Goal: Information Seeking & Learning: Learn about a topic

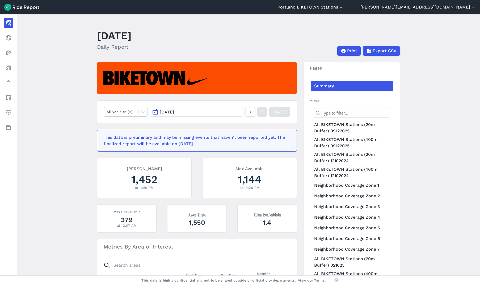
click at [344, 7] on button "Portland BIKETOWN Stations" at bounding box center [311, 7] width 66 height 6
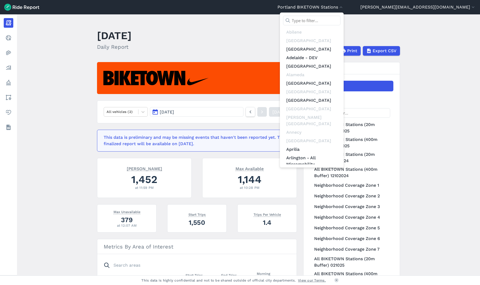
click at [341, 19] on input "text" at bounding box center [311, 21] width 57 height 10
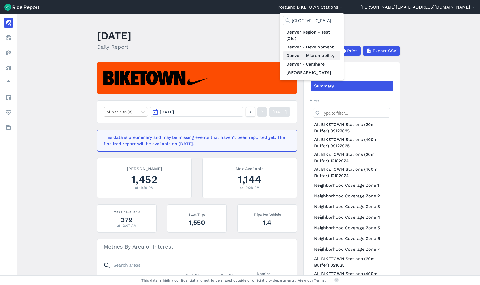
type input "[GEOGRAPHIC_DATA]"
click at [341, 54] on link "Denver - Micromobility" at bounding box center [311, 55] width 57 height 9
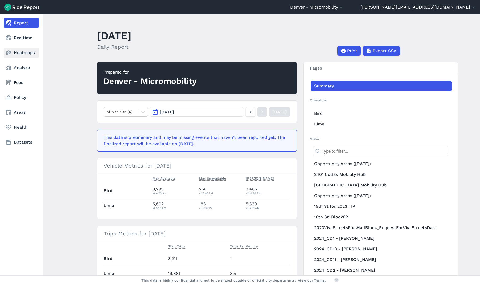
click at [21, 52] on link "Heatmaps" at bounding box center [21, 53] width 35 height 10
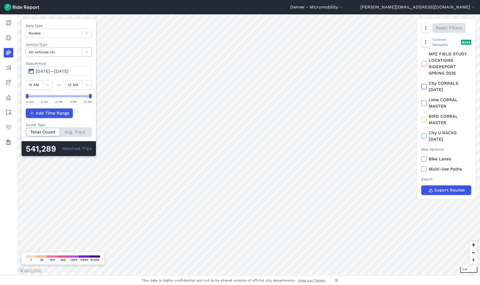
click at [77, 52] on div at bounding box center [54, 52] width 51 height 6
click at [80, 44] on label "Vehicle Type" at bounding box center [59, 44] width 66 height 5
click at [64, 53] on div at bounding box center [54, 52] width 51 height 6
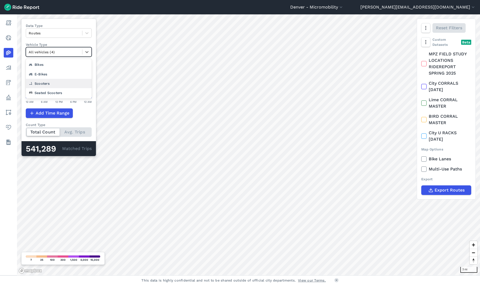
click at [51, 82] on div "Scooters" at bounding box center [59, 83] width 66 height 9
click at [60, 52] on div at bounding box center [54, 52] width 51 height 6
click at [58, 92] on div "Seated Scooters" at bounding box center [59, 92] width 66 height 9
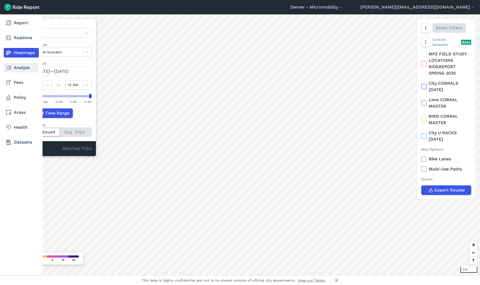
click at [10, 67] on icon at bounding box center [8, 67] width 6 height 6
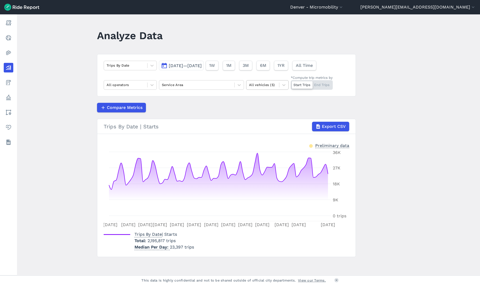
click at [268, 86] on div at bounding box center [262, 85] width 27 height 6
click at [265, 135] on div "Seated Scooters" at bounding box center [267, 134] width 43 height 9
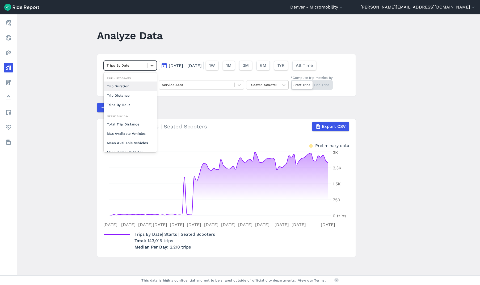
click at [151, 67] on icon at bounding box center [151, 65] width 5 height 5
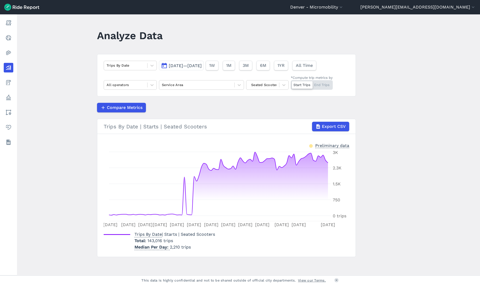
drag, startPoint x: 216, startPoint y: 49, endPoint x: 220, endPoint y: 49, distance: 4.0
click at [218, 49] on main "Analyze Data Trips By Date [DATE]—[DATE] 1W 1M 3M 6M 1YR All Time All operators…" at bounding box center [248, 144] width 463 height 261
click at [249, 64] on span "3M" at bounding box center [246, 65] width 6 height 6
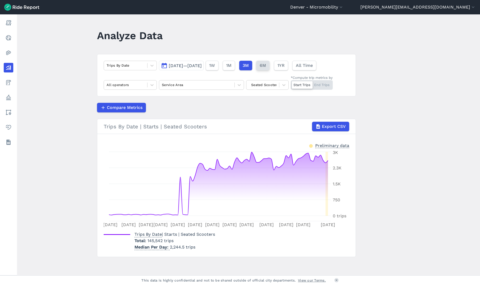
click at [266, 64] on span "6M" at bounding box center [263, 65] width 6 height 6
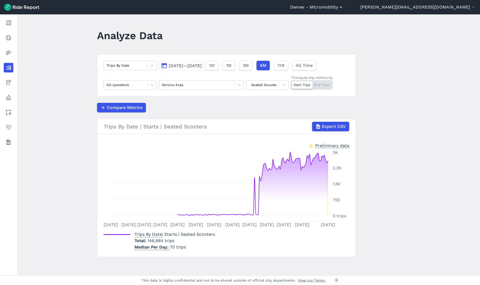
click at [344, 7] on button "Denver - Micromobility" at bounding box center [316, 7] width 53 height 6
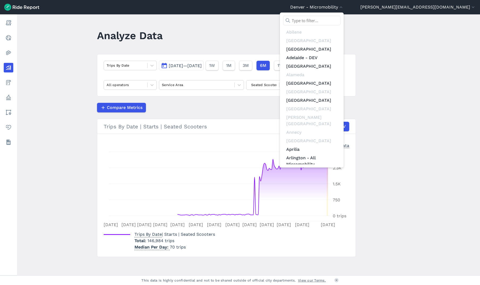
click at [443, 48] on div at bounding box center [240, 142] width 480 height 285
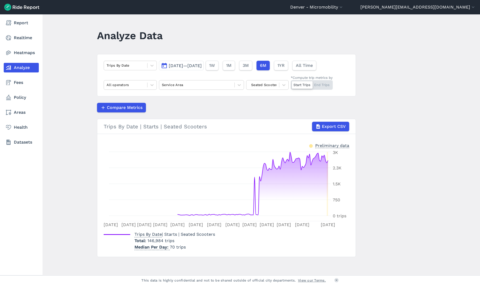
drag, startPoint x: 19, startPoint y: 53, endPoint x: 39, endPoint y: 53, distance: 20.8
click at [19, 53] on link "Heatmaps" at bounding box center [21, 53] width 35 height 10
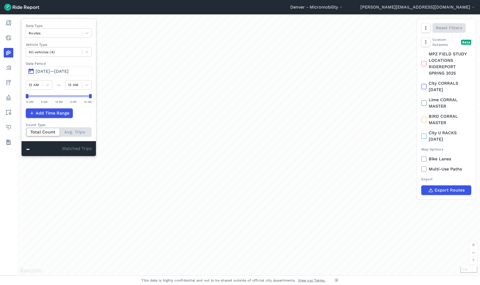
click at [64, 72] on span "[DATE]—[DATE]" at bounding box center [52, 71] width 33 height 5
click at [69, 70] on span "[DATE]—[DATE]" at bounding box center [52, 71] width 33 height 5
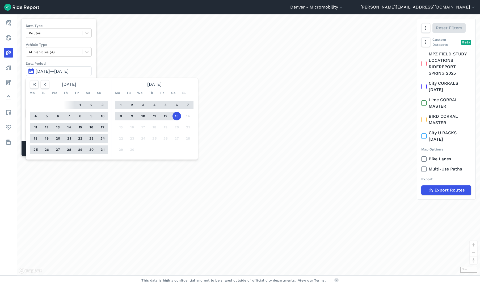
click at [79, 103] on button "1" at bounding box center [80, 105] width 9 height 9
click at [104, 148] on button "31" at bounding box center [102, 149] width 9 height 9
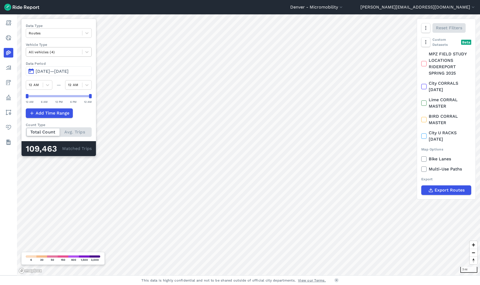
click at [71, 52] on div at bounding box center [54, 52] width 51 height 6
click at [68, 93] on div "Seated Scooters" at bounding box center [59, 92] width 66 height 9
click at [70, 54] on div at bounding box center [54, 52] width 51 height 6
